Goal: Task Accomplishment & Management: Use online tool/utility

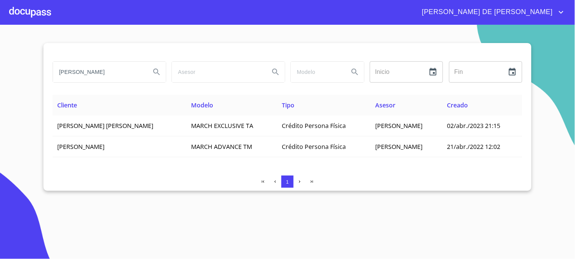
drag, startPoint x: 97, startPoint y: 71, endPoint x: -2, endPoint y: 73, distance: 98.8
click at [0, 73] on html "[PERSON_NAME] DE [PERSON_NAME] Inicio ​ Fin ​ Cliente Modelo Tipo Asesor Creado…" at bounding box center [287, 129] width 575 height 259
type input "[PERSON_NAME]"
click at [157, 75] on icon "Search" at bounding box center [156, 72] width 9 height 9
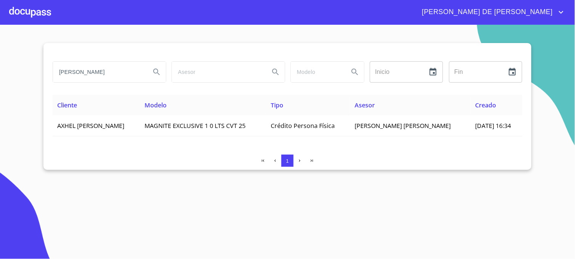
click at [405, 206] on section "[PERSON_NAME] ​ Fin ​ Cliente Modelo Tipo Asesor Creado AXHEL [PERSON_NAME] EXC…" at bounding box center [287, 142] width 575 height 235
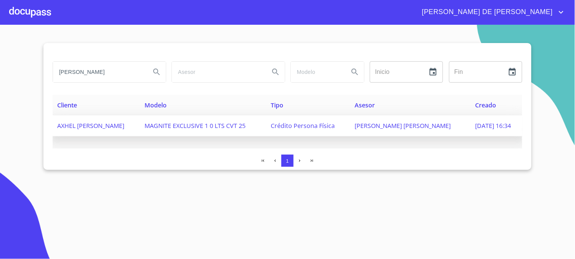
click at [335, 127] on span "Crédito Persona Física" at bounding box center [303, 126] width 64 height 8
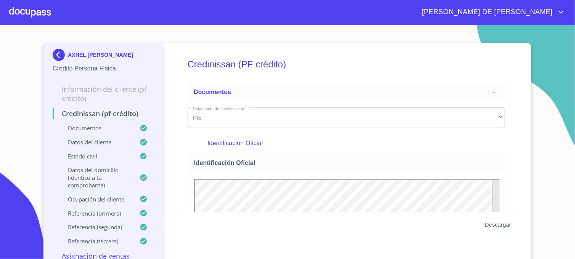
click at [497, 227] on span "Descargar" at bounding box center [499, 225] width 26 height 10
